Goal: Transaction & Acquisition: Purchase product/service

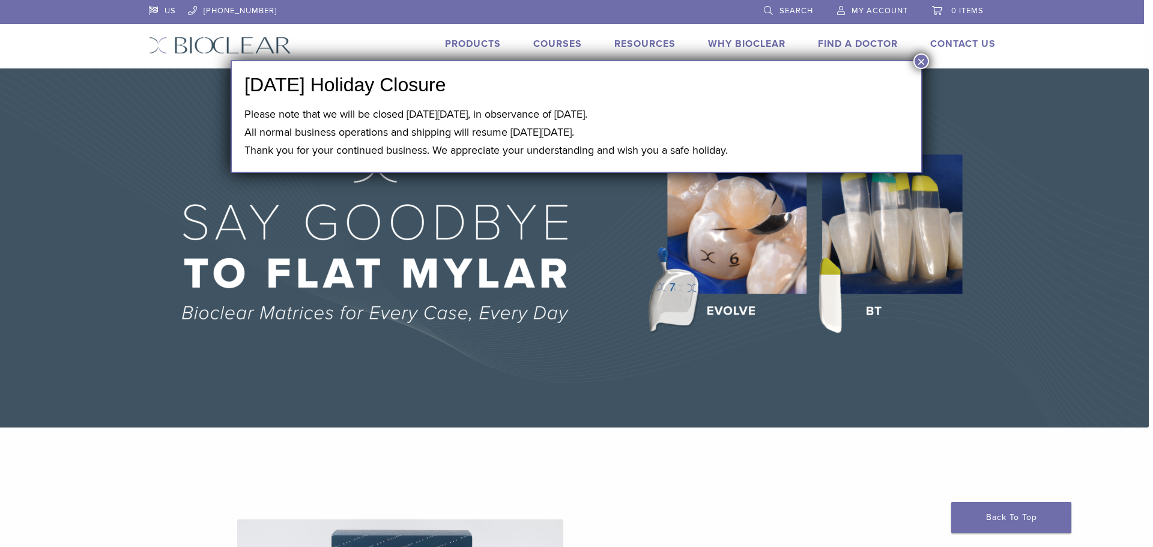
click at [920, 58] on button "×" at bounding box center [921, 61] width 16 height 16
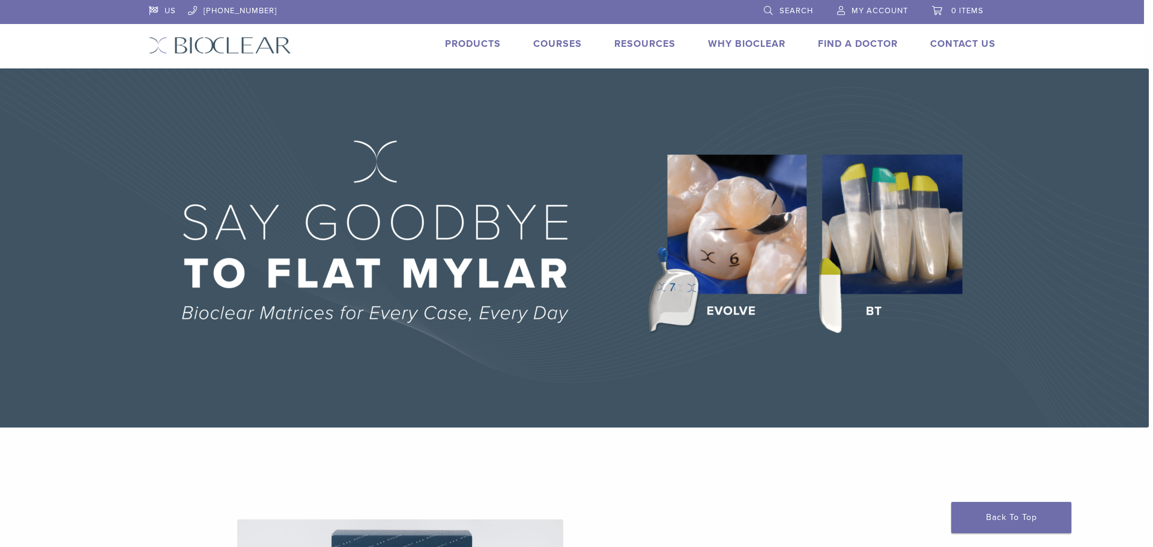
click at [475, 46] on link "Products" at bounding box center [473, 44] width 56 height 12
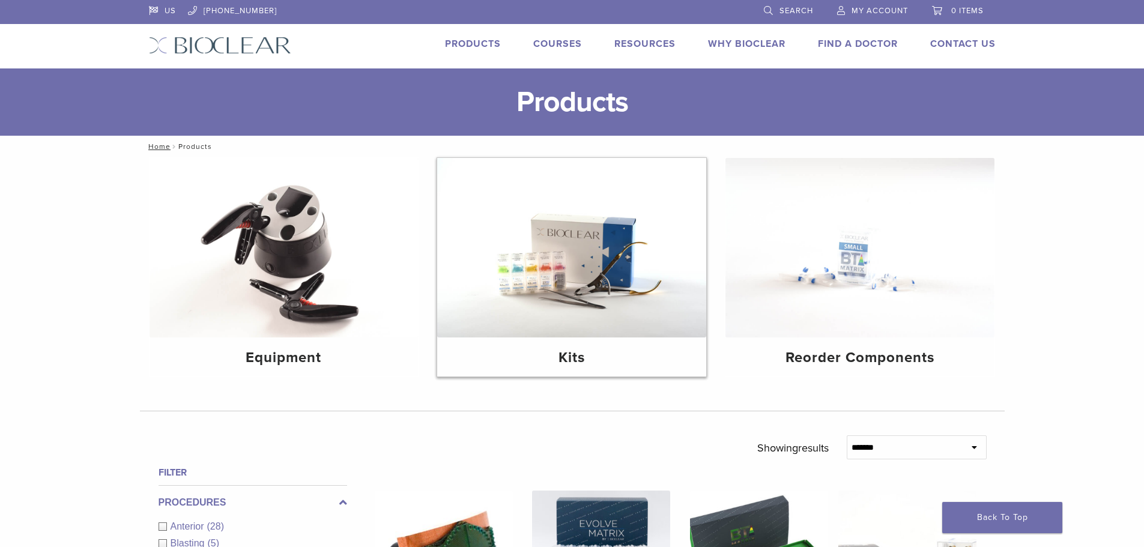
click at [560, 329] on img at bounding box center [571, 248] width 269 height 180
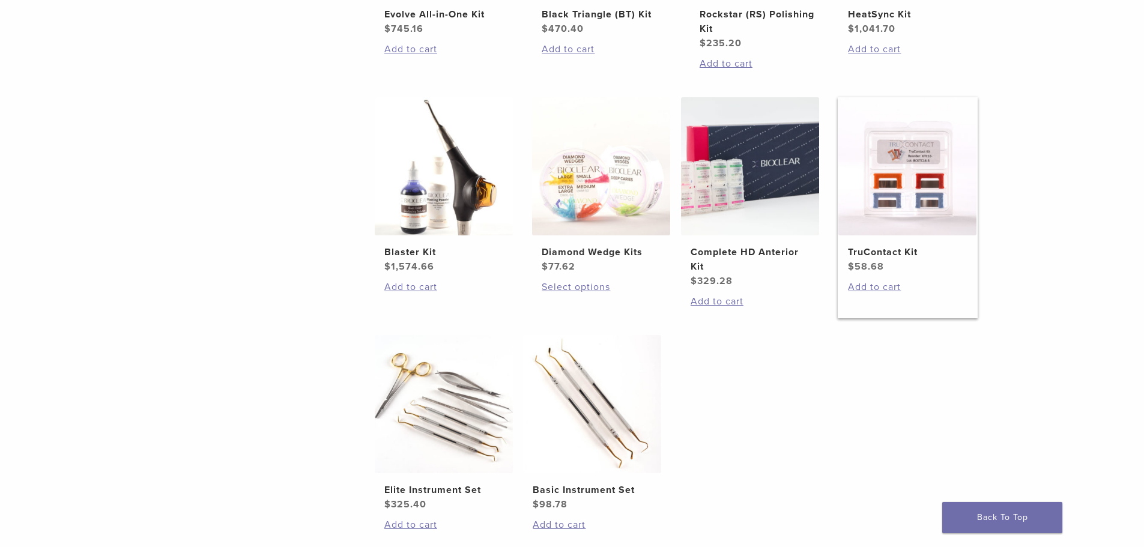
scroll to position [480, 0]
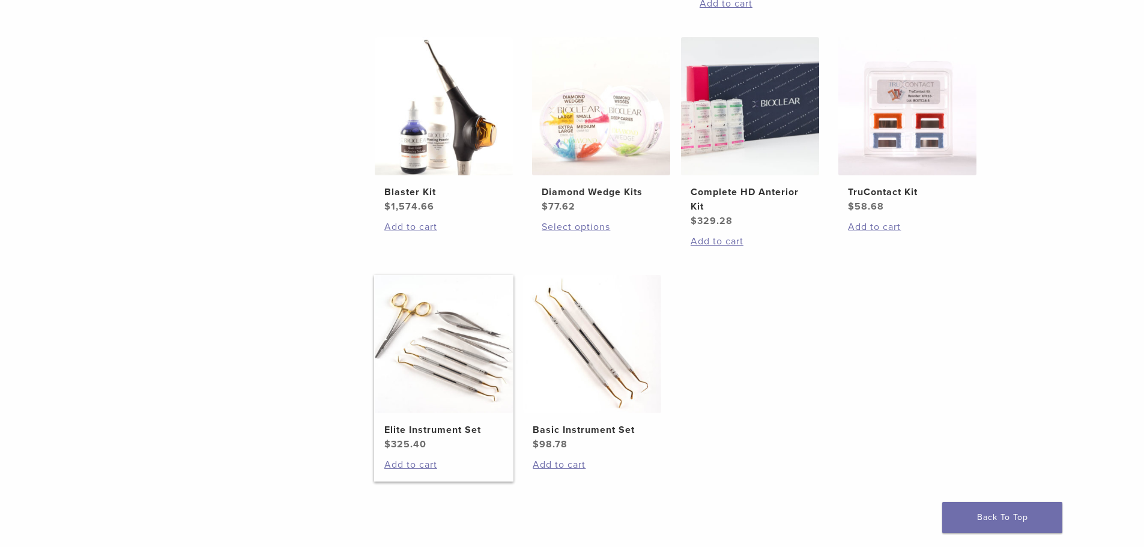
click at [458, 369] on img at bounding box center [444, 344] width 138 height 138
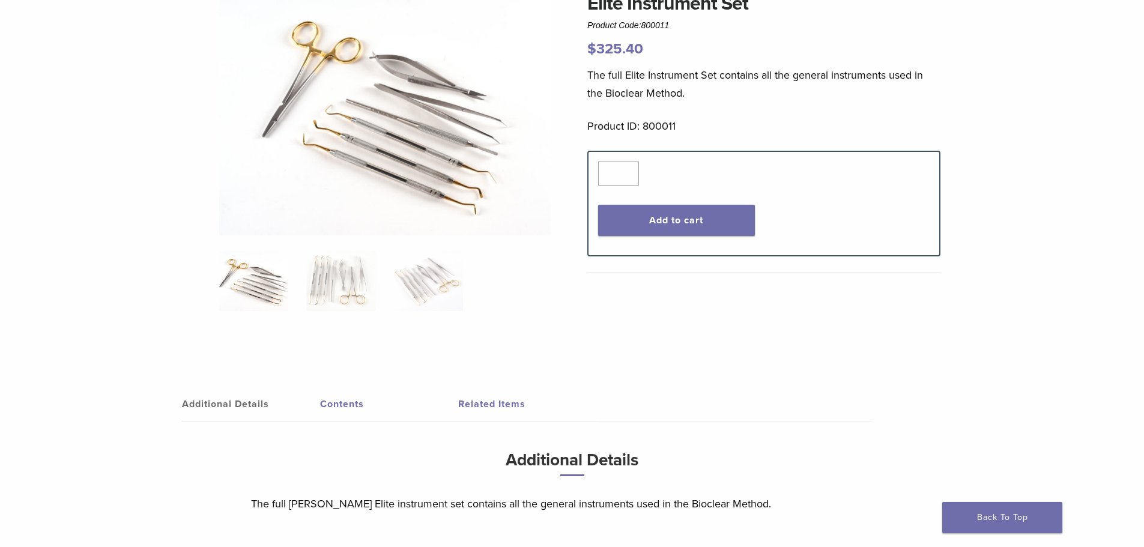
scroll to position [180, 0]
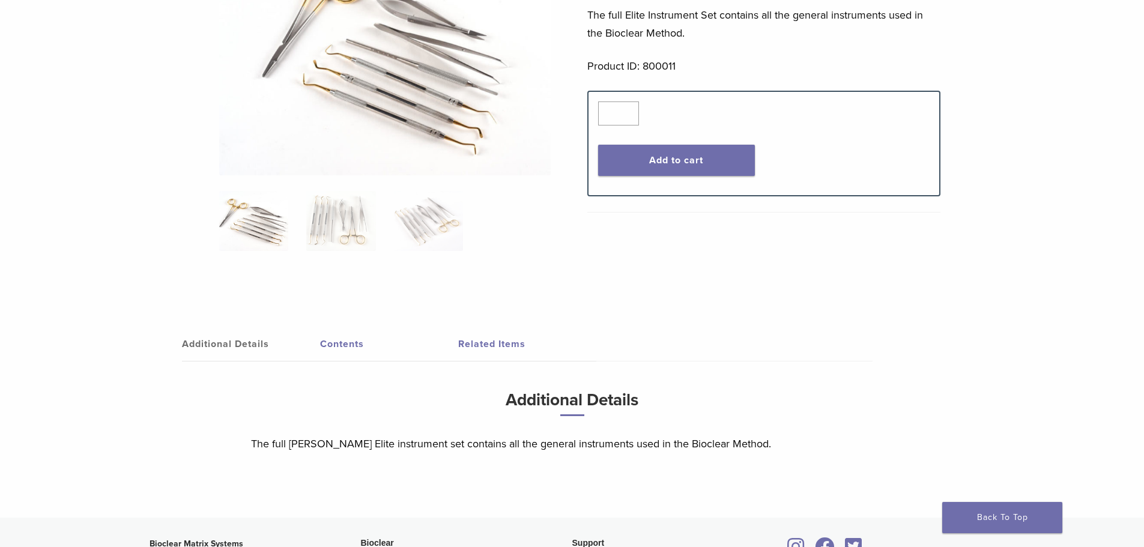
click at [358, 344] on link "Contents" at bounding box center [389, 344] width 138 height 34
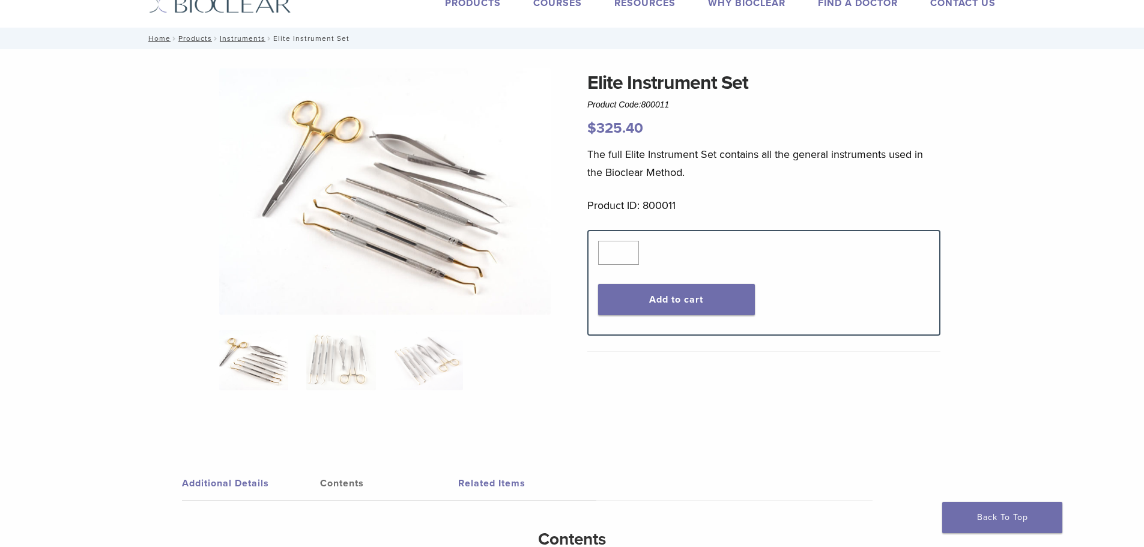
scroll to position [0, 0]
